Goal: Information Seeking & Learning: Check status

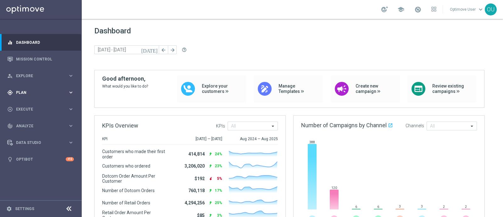
click at [28, 91] on span "Plan" at bounding box center [42, 93] width 52 height 4
click at [30, 124] on span "Templates" at bounding box center [39, 124] width 45 height 4
click at [34, 134] on link "Optimail" at bounding box center [42, 133] width 46 height 5
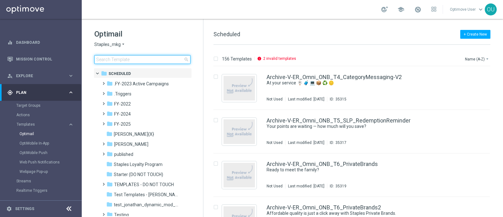
click at [137, 60] on input at bounding box center [142, 59] width 96 height 9
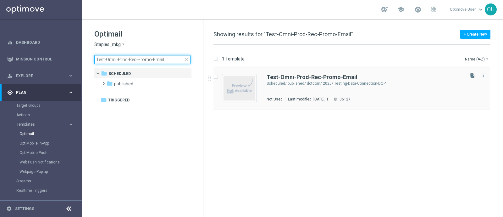
type input "Test-Omni-Prod-Rec-Promo-Email"
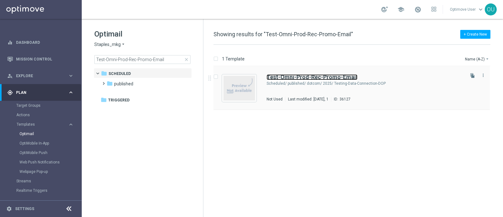
click at [345, 77] on b "Test-Omni-Prod-Rec-Promo-Email" at bounding box center [311, 77] width 91 height 7
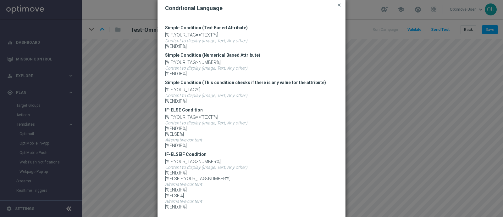
click at [337, 4] on span "close" at bounding box center [339, 5] width 5 height 5
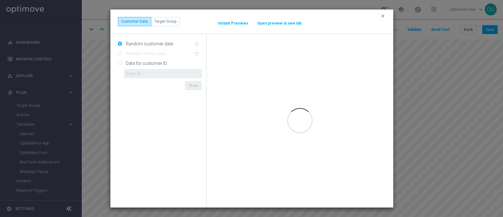
click at [121, 64] on input "Data for customer ID:" at bounding box center [120, 63] width 4 height 4
radio input "true"
click at [150, 71] on input "text" at bounding box center [162, 73] width 77 height 9
paste input "10000252057"
click at [149, 83] on div "Data for customer ID: 10000252057 ID not found Show" at bounding box center [159, 74] width 93 height 32
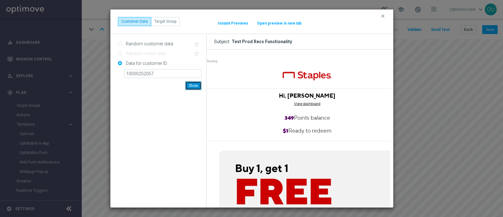
click at [194, 87] on button "Show" at bounding box center [193, 85] width 16 height 9
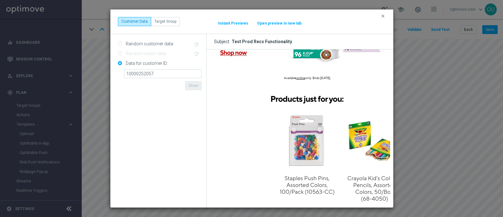
scroll to position [825, 0]
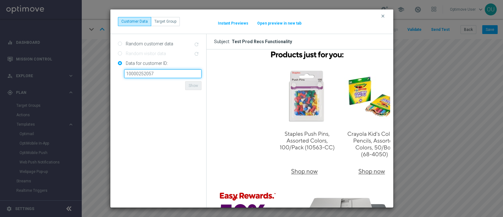
click at [168, 69] on input "10000252057" at bounding box center [162, 73] width 77 height 9
click at [187, 85] on button "Show" at bounding box center [193, 85] width 16 height 9
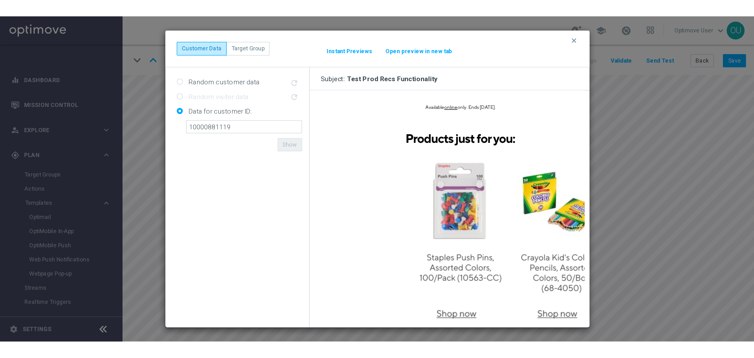
scroll to position [786, 0]
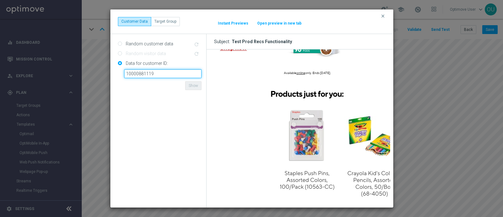
click at [167, 73] on input "10000881119" at bounding box center [162, 73] width 77 height 9
drag, startPoint x: 167, startPoint y: 73, endPoint x: 118, endPoint y: 75, distance: 48.8
click at [118, 75] on div "Data for customer ID: 10000881119 ID not found Show" at bounding box center [160, 68] width 84 height 20
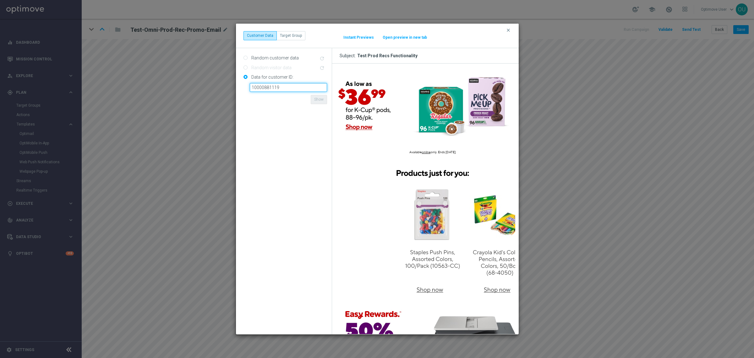
scroll to position [707, 0]
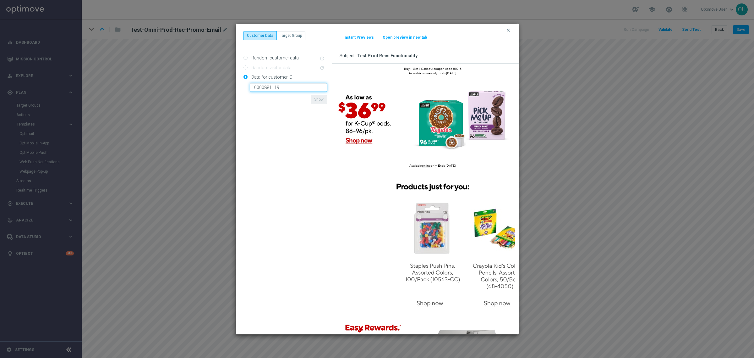
click at [285, 86] on input "10000881119" at bounding box center [288, 87] width 77 height 9
click at [280, 88] on input "10000881119" at bounding box center [288, 87] width 77 height 9
paste input "252057"
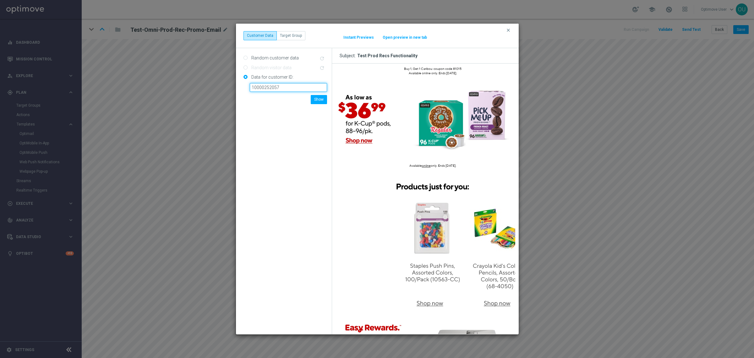
type input "10000252057"
click at [284, 103] on div "Random customer data refresh Random visitor data refresh Data for customer ID: …" at bounding box center [284, 191] width 96 height 286
click at [317, 99] on button "Show" at bounding box center [319, 99] width 16 height 9
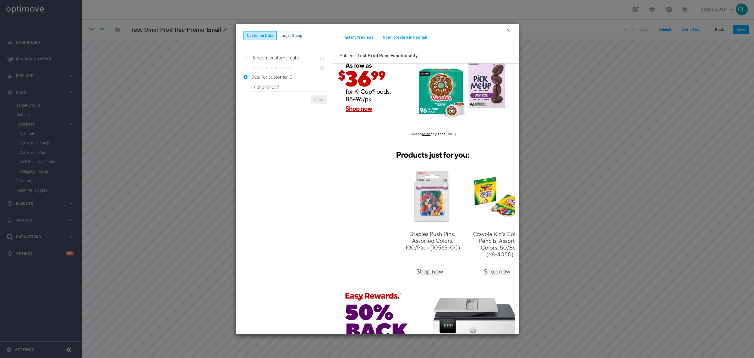
scroll to position [746, 0]
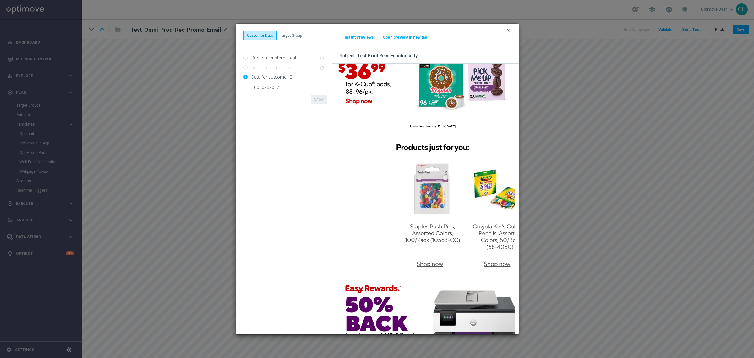
click at [502, 28] on icon "clear" at bounding box center [508, 30] width 5 height 5
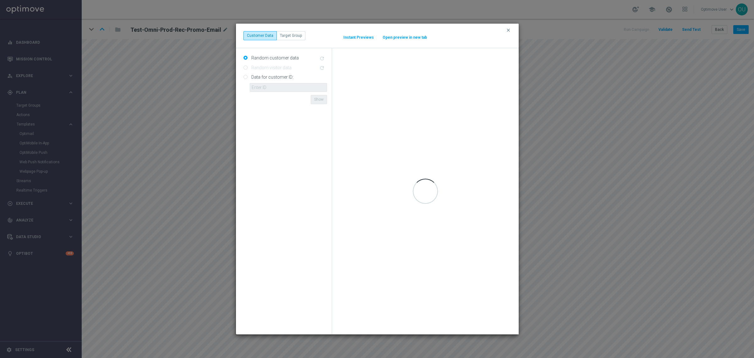
click at [245, 76] on input "Data for customer ID:" at bounding box center [246, 77] width 4 height 4
radio input "true"
drag, startPoint x: 257, startPoint y: 85, endPoint x: 263, endPoint y: 86, distance: 6.1
click at [257, 85] on input "text" at bounding box center [288, 87] width 77 height 9
click at [304, 84] on input "text" at bounding box center [288, 87] width 77 height 9
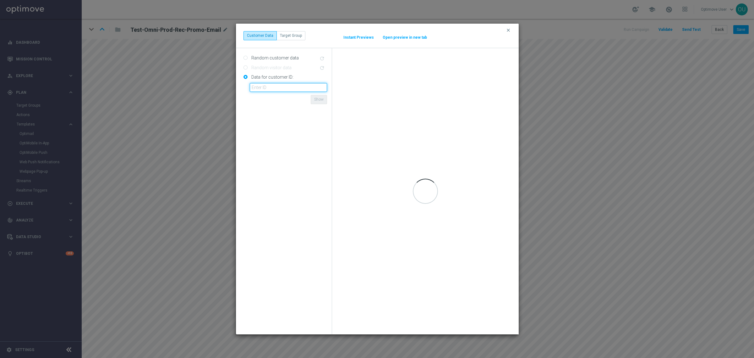
paste input "10000252057"
type input "10000252057"
click at [287, 102] on div "Data for customer ID: 10000252057 ID not found Show" at bounding box center [285, 88] width 93 height 32
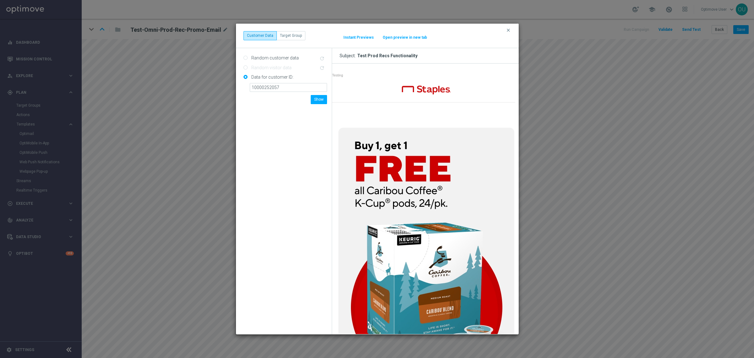
scroll to position [0, 0]
click at [321, 96] on button "Show" at bounding box center [319, 99] width 16 height 9
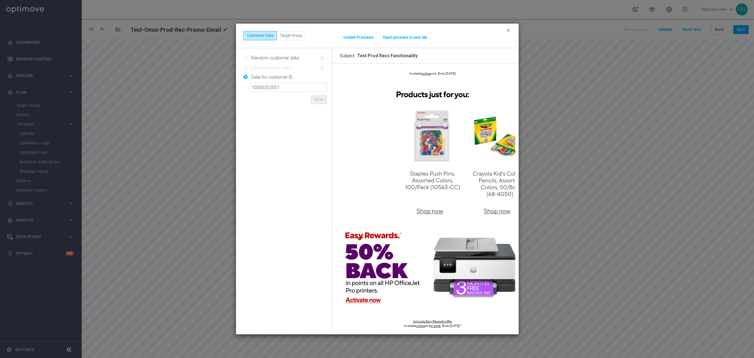
scroll to position [786, 0]
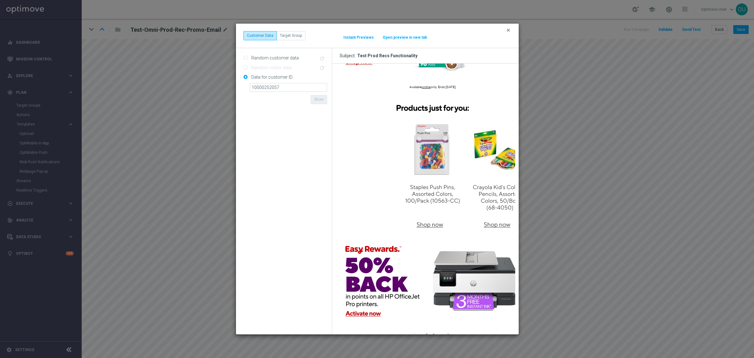
click at [502, 29] on icon "clear" at bounding box center [508, 30] width 5 height 5
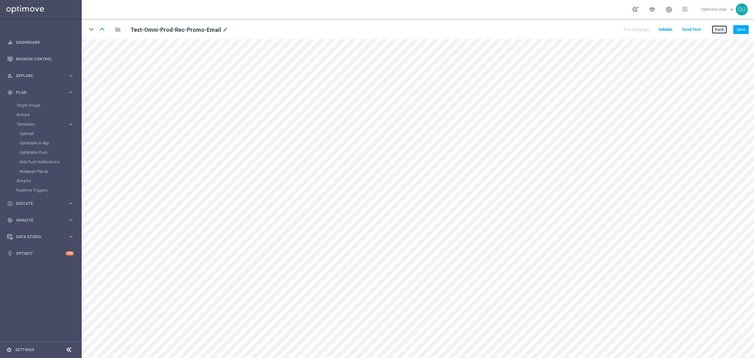
click at [502, 30] on button "Back" at bounding box center [720, 29] width 16 height 9
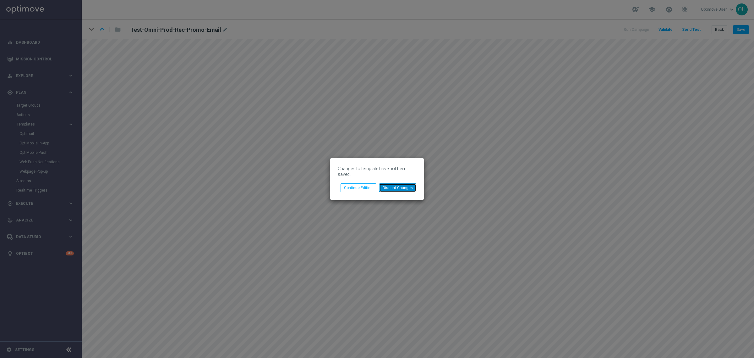
click at [392, 186] on button "Discard Changes" at bounding box center [397, 187] width 37 height 9
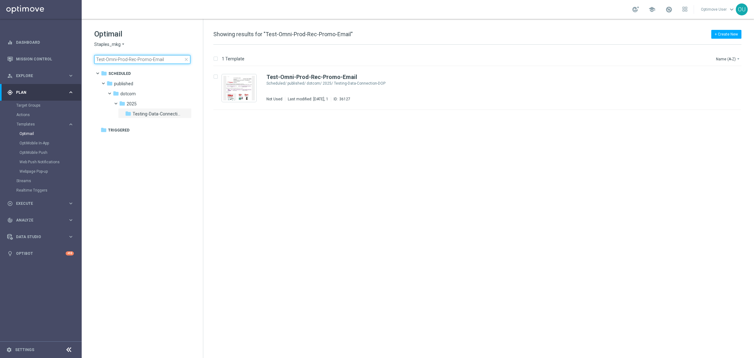
click at [134, 60] on input "Test-Omni-Prod-Rec-Promo-Email" at bounding box center [142, 59] width 96 height 9
type input "V-ET_DC_AbandonBrowse_T1_OmniProdRec"
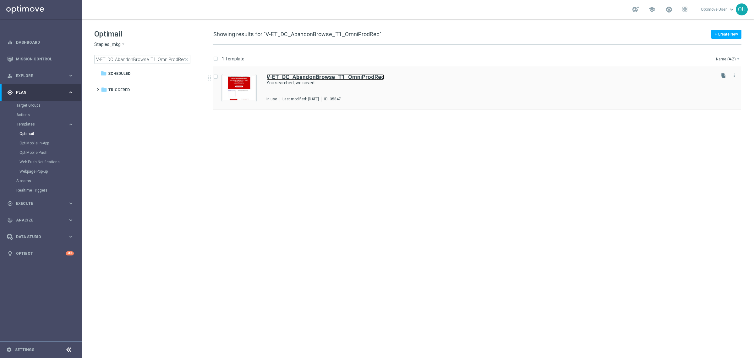
click at [332, 75] on b "V-ET_DC_AbandonBrowse_T1_OmniProdRec" at bounding box center [325, 77] width 118 height 7
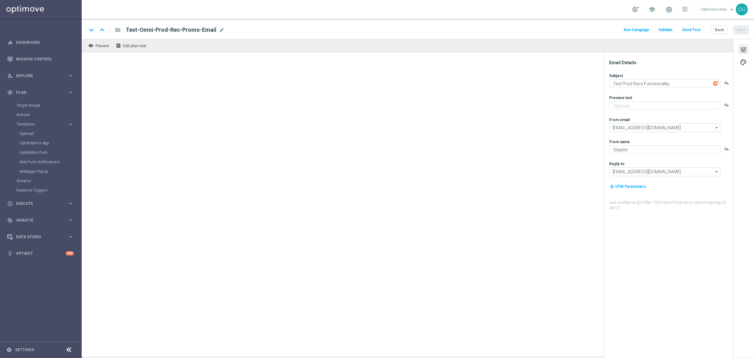
type textarea "You searched, we saved."
type textarea "Continue shopping at [GEOGRAPHIC_DATA] [DATE]."
type input "[EMAIL_ADDRESS][DOMAIN_NAME]"
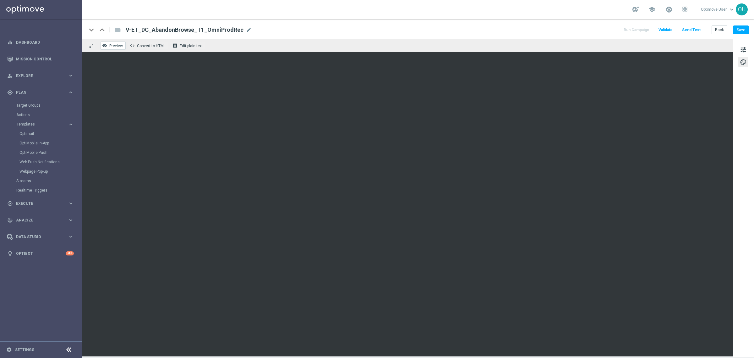
click at [108, 45] on button "remove_red_eye Preview" at bounding box center [113, 45] width 25 height 8
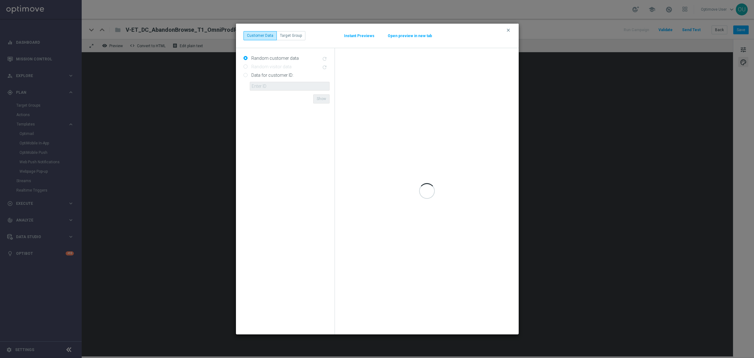
click at [245, 75] on input "Data for customer ID:" at bounding box center [246, 76] width 4 height 4
radio input "true"
click at [274, 86] on input "text" at bounding box center [290, 86] width 80 height 9
paste input "10000252057"
type input "10000252057"
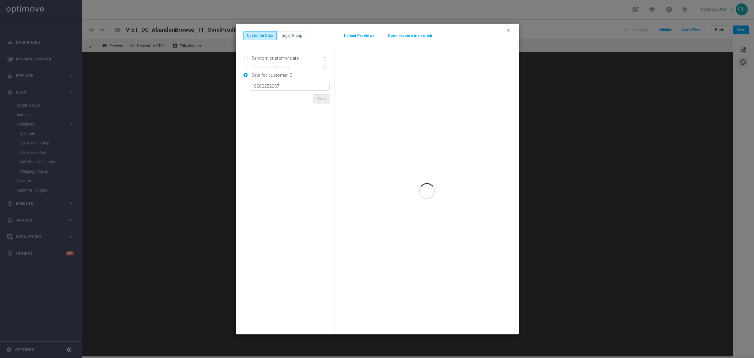
click at [301, 96] on form "Random customer data refresh Random visitor data refresh Data for customer ID: …" at bounding box center [287, 191] width 86 height 276
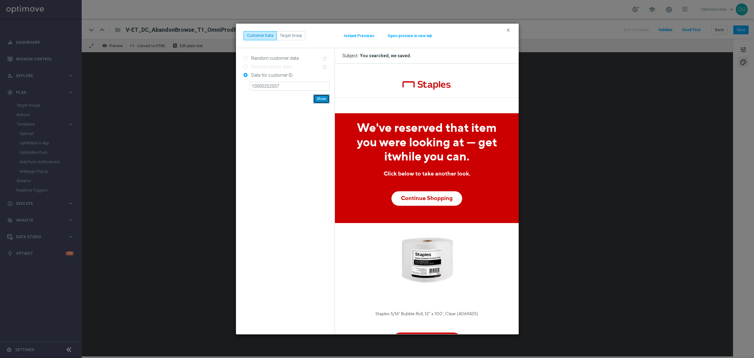
click at [325, 97] on button "Show" at bounding box center [321, 98] width 16 height 9
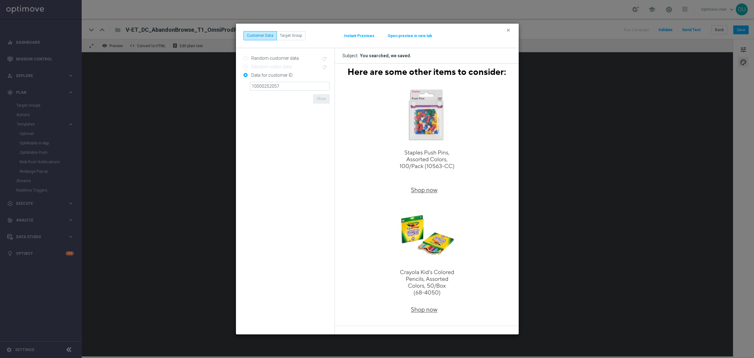
scroll to position [342, 0]
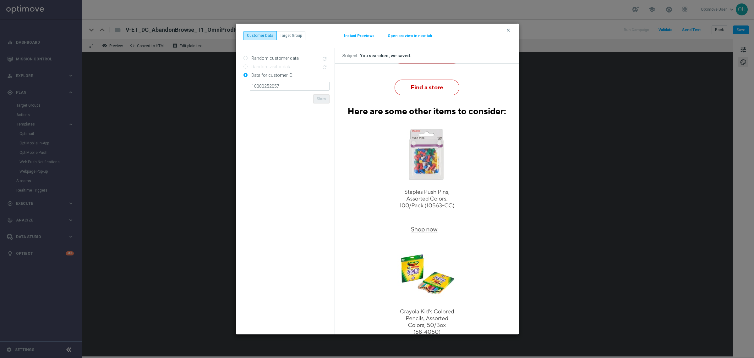
click at [416, 37] on button "Open preview in new tab" at bounding box center [409, 35] width 45 height 5
click at [114, 110] on modal-container "clear Customer Data Target Group Instant Previews Open preview in new tab Rando…" at bounding box center [377, 179] width 754 height 358
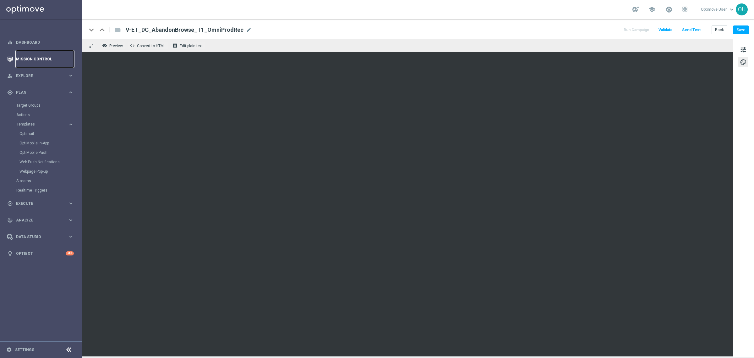
click at [36, 59] on link "Mission Control" at bounding box center [45, 59] width 58 height 17
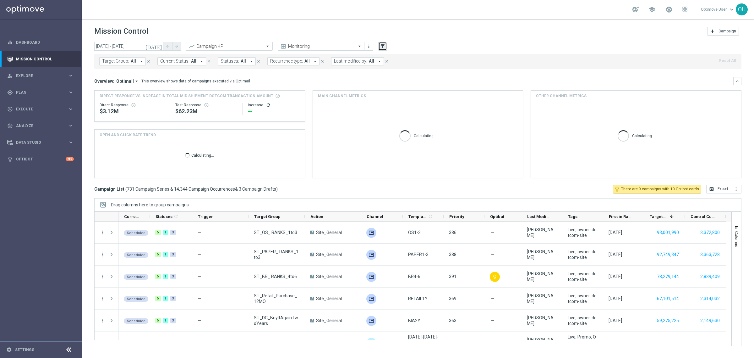
click at [382, 47] on icon "filter_alt" at bounding box center [383, 46] width 6 height 6
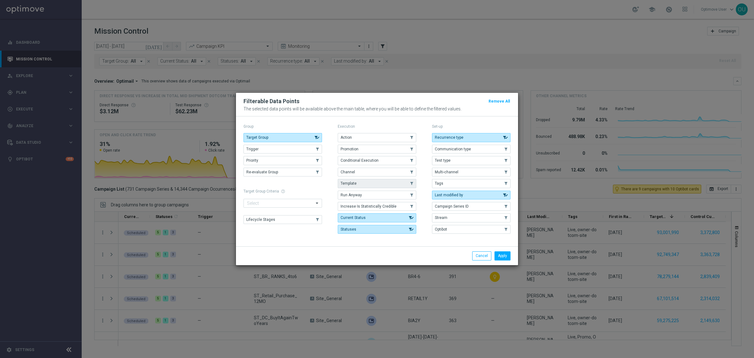
click at [381, 180] on button "Template" at bounding box center [377, 183] width 79 height 9
click at [502, 216] on button "Apply" at bounding box center [503, 255] width 16 height 9
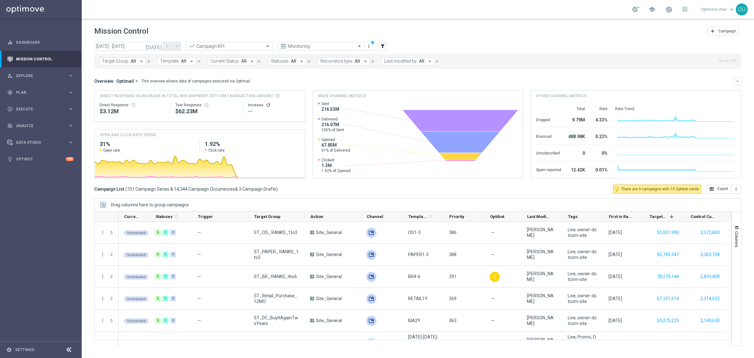
click at [170, 60] on span "Template:" at bounding box center [169, 60] width 19 height 5
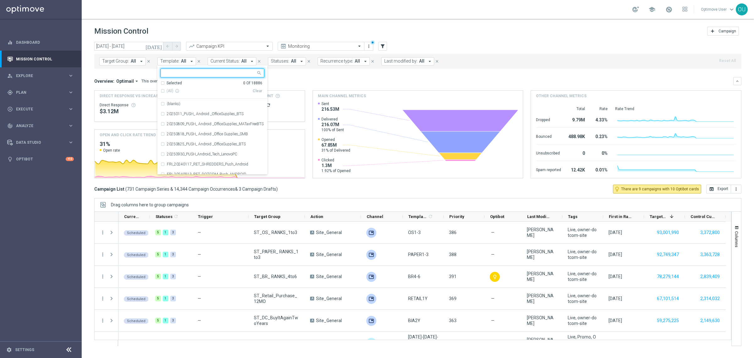
click at [179, 71] on input "text" at bounding box center [210, 72] width 92 height 5
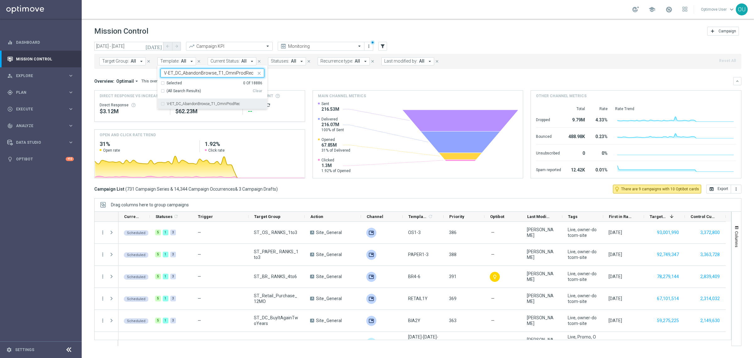
click at [187, 101] on div "V-ET_DC_AbandonBrowse_T1_OmniProdRec" at bounding box center [213, 104] width 104 height 10
type input "V-ET_DC_AbandonBrowse_T1_OmniProdRec"
click at [297, 76] on mini-dashboard "Overview: Optimail arrow_drop_down This overview shows data of campaigns execut…" at bounding box center [417, 127] width 647 height 116
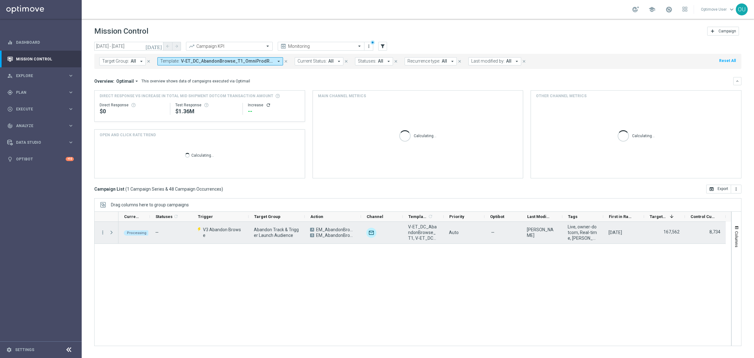
click at [112, 216] on span at bounding box center [112, 232] width 6 height 5
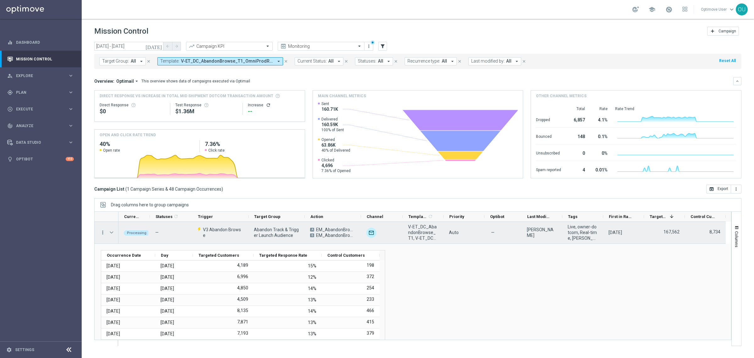
click at [101, 216] on icon "more_vert" at bounding box center [103, 232] width 6 height 6
click at [134, 216] on span "Campaign Details" at bounding box center [131, 236] width 32 height 4
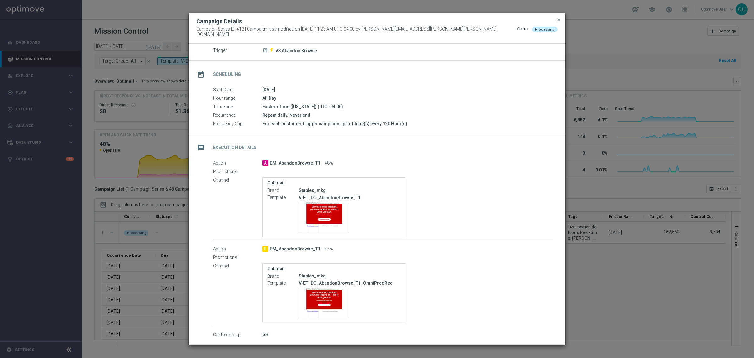
scroll to position [66, 0]
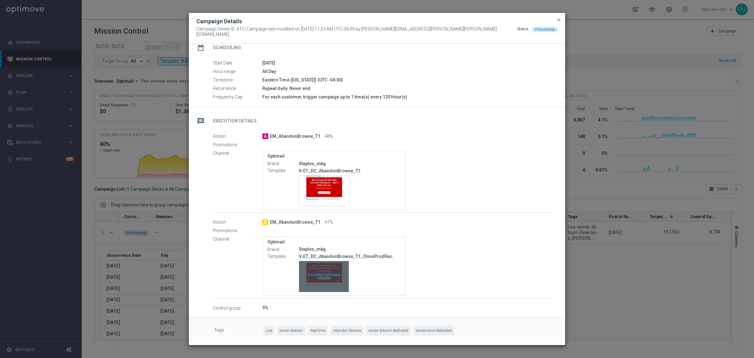
click at [326, 216] on div "Template preview" at bounding box center [324, 276] width 50 height 31
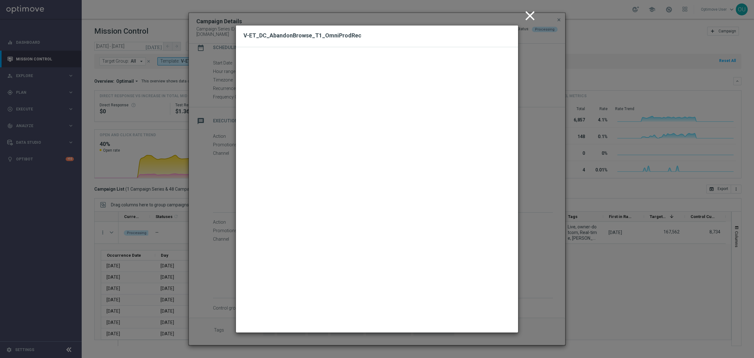
click at [502, 16] on icon "close" at bounding box center [530, 16] width 16 height 16
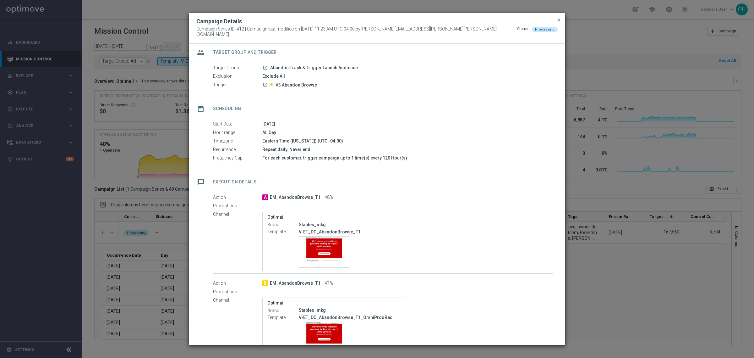
scroll to position [0, 0]
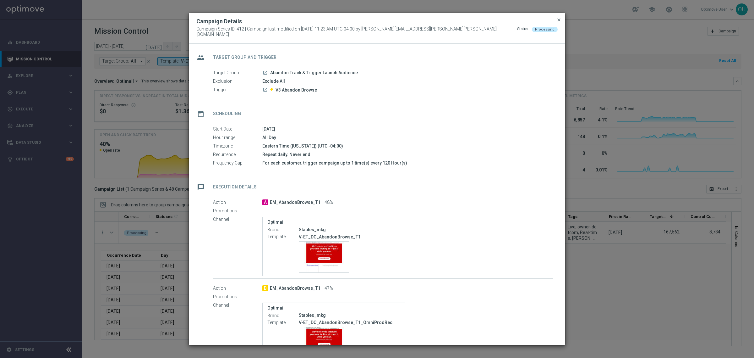
click at [502, 20] on span "close" at bounding box center [559, 19] width 5 height 5
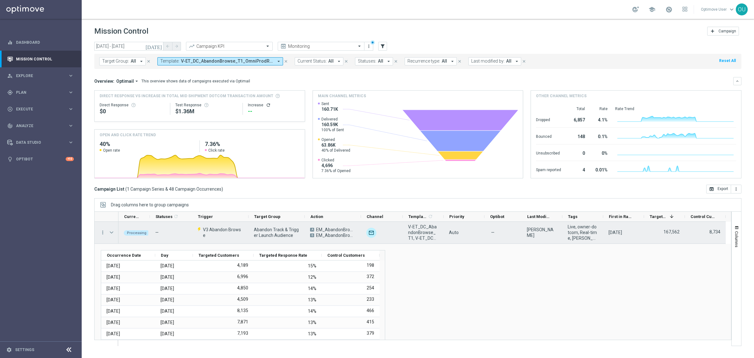
click at [110, 216] on span "Press SPACE to select this row." at bounding box center [112, 232] width 6 height 5
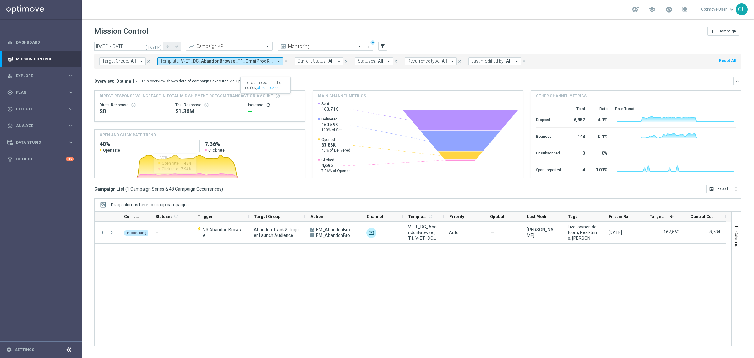
click at [276, 58] on icon "arrow_drop_down" at bounding box center [279, 61] width 6 height 6
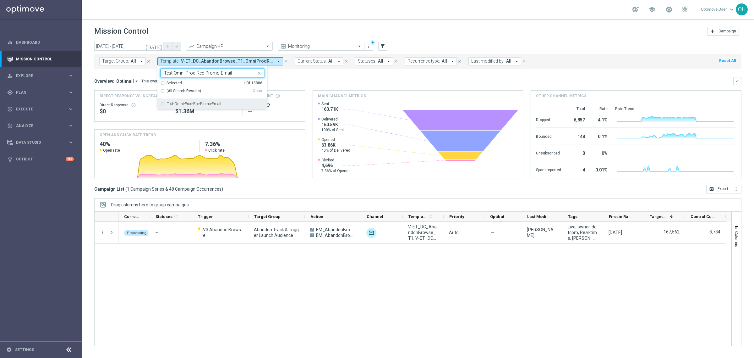
click at [188, 102] on label "Test-Omni-Prod-Rec-Promo-Email" at bounding box center [194, 104] width 54 height 4
type input "Test-Omni-Prod-Rec-Promo-Email"
click at [299, 76] on mini-dashboard "Overview: Optimail arrow_drop_down This overview shows data of campaigns execut…" at bounding box center [417, 127] width 647 height 116
